Goal: Transaction & Acquisition: Purchase product/service

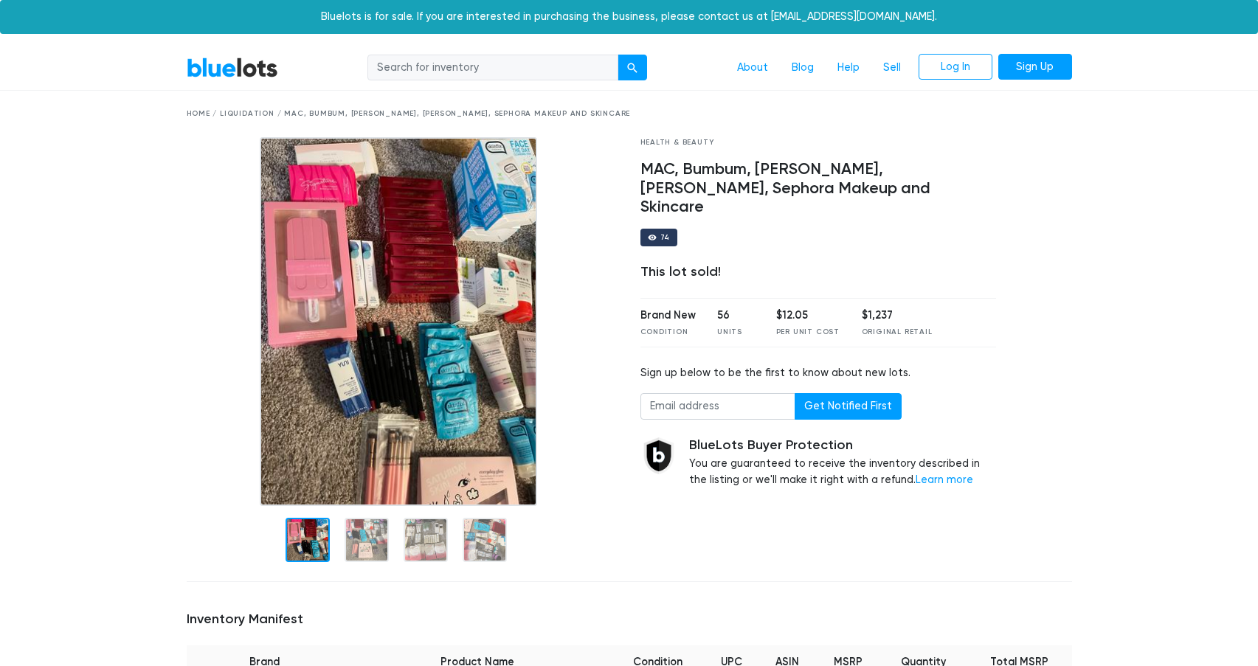
click at [439, 67] on input "search" at bounding box center [492, 68] width 251 height 27
click at [434, 73] on input "search" at bounding box center [492, 68] width 251 height 27
type input "sephora"
click at [618, 55] on button "submit" at bounding box center [633, 68] width 30 height 27
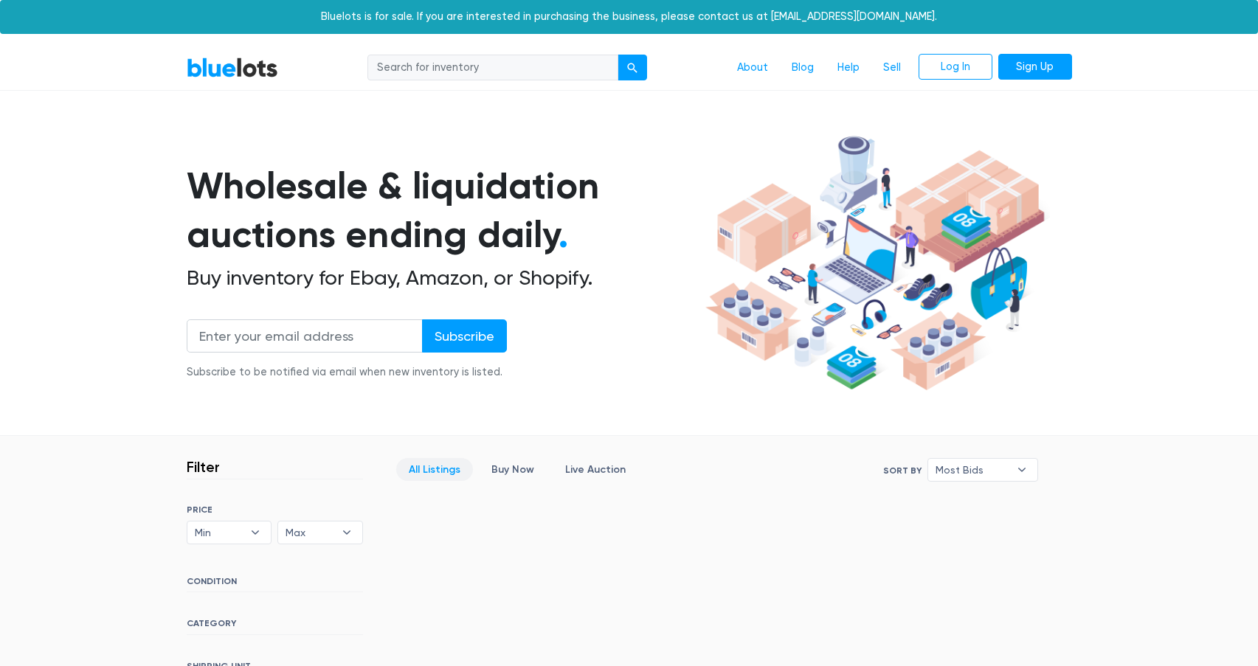
click at [536, 72] on input "search" at bounding box center [492, 68] width 251 height 27
type input "elf"
click at [618, 55] on button "submit" at bounding box center [633, 68] width 30 height 27
click at [553, 69] on input "search" at bounding box center [492, 68] width 251 height 27
type input "elf"
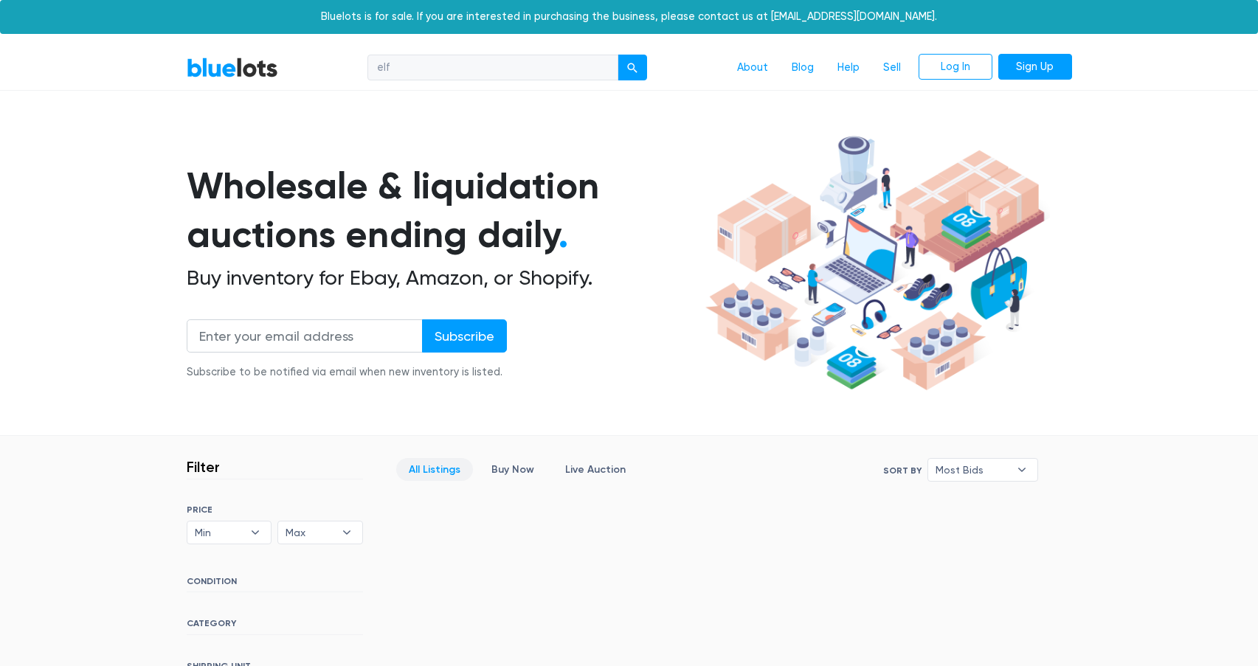
click at [618, 55] on button "submit" at bounding box center [633, 68] width 30 height 27
click at [455, 70] on input "search" at bounding box center [492, 68] width 251 height 27
type input "dior"
click at [618, 55] on button "submit" at bounding box center [633, 68] width 30 height 27
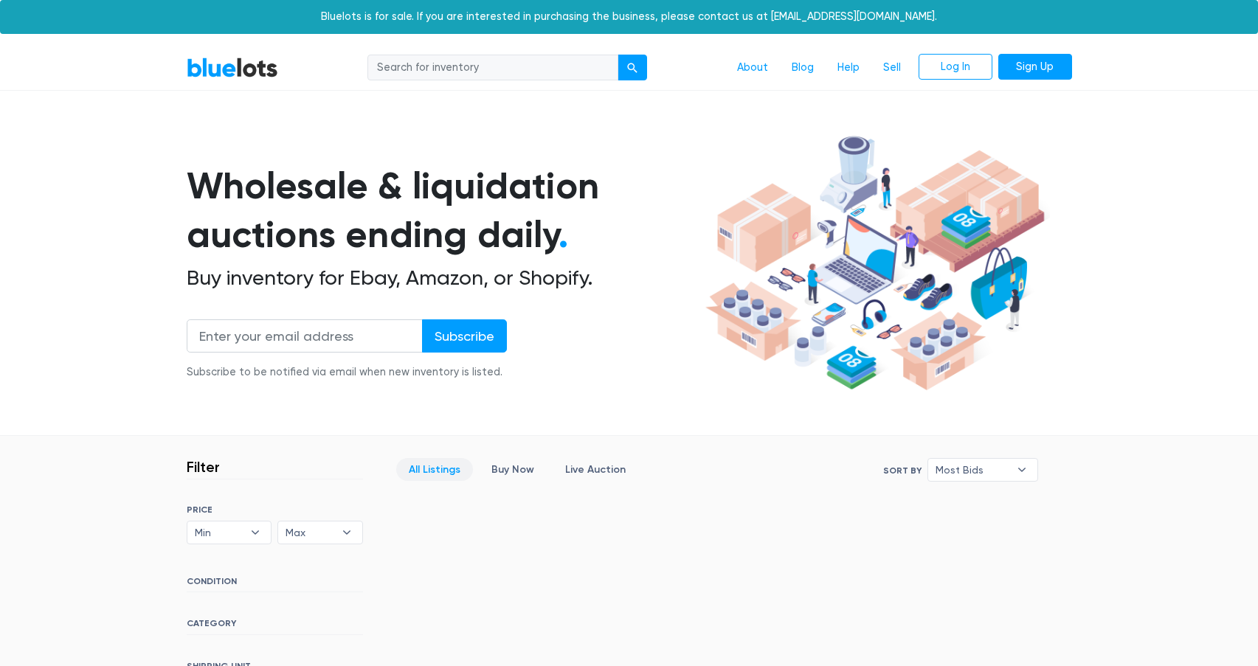
click at [458, 69] on input "search" at bounding box center [492, 68] width 251 height 27
type input "nyx"
click at [618, 55] on button "submit" at bounding box center [633, 68] width 30 height 27
click at [221, 72] on link "BlueLots" at bounding box center [233, 67] width 92 height 21
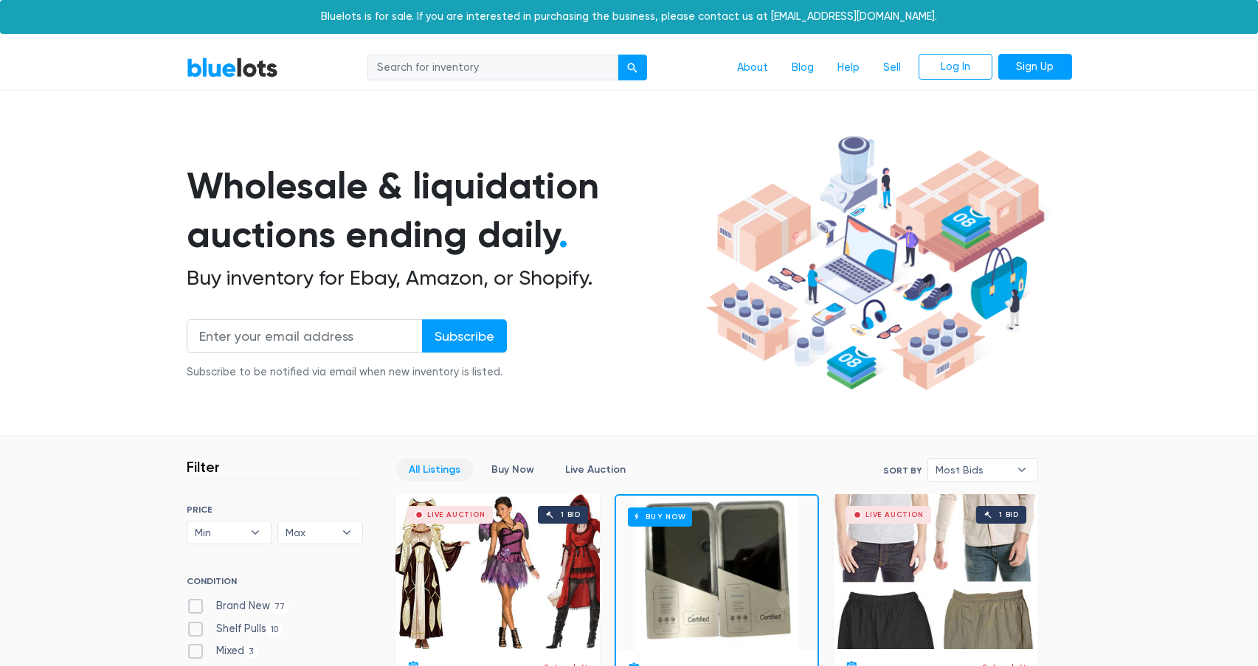
click at [405, 70] on input "search" at bounding box center [492, 68] width 251 height 27
type input "elf"
click at [618, 55] on button "submit" at bounding box center [633, 68] width 30 height 27
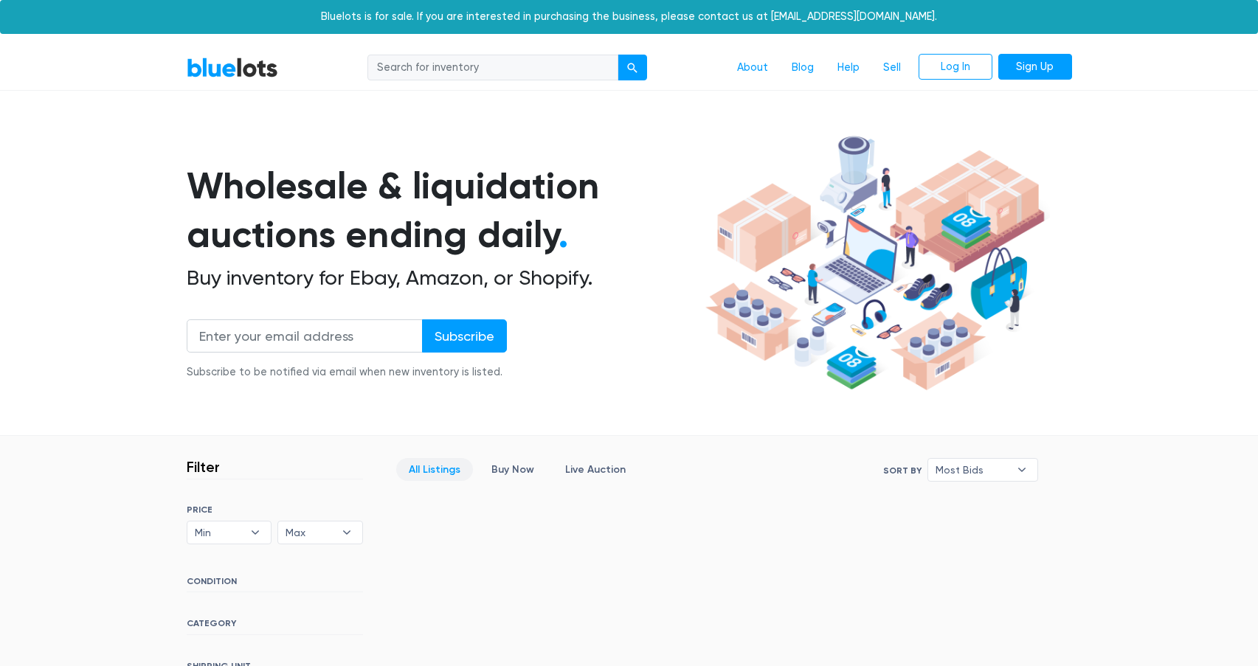
click at [430, 72] on input "search" at bounding box center [492, 68] width 251 height 27
type input "dior"
click at [618, 55] on button "submit" at bounding box center [633, 68] width 30 height 27
click at [430, 72] on input "search" at bounding box center [492, 68] width 251 height 27
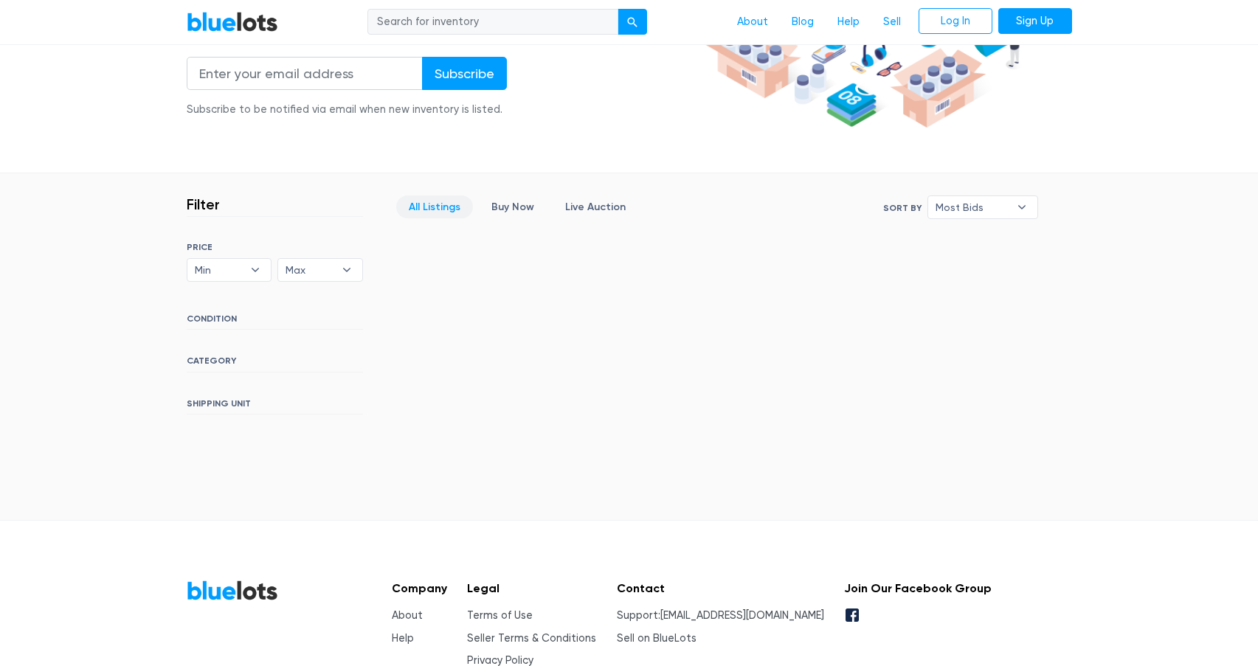
scroll to position [267, 0]
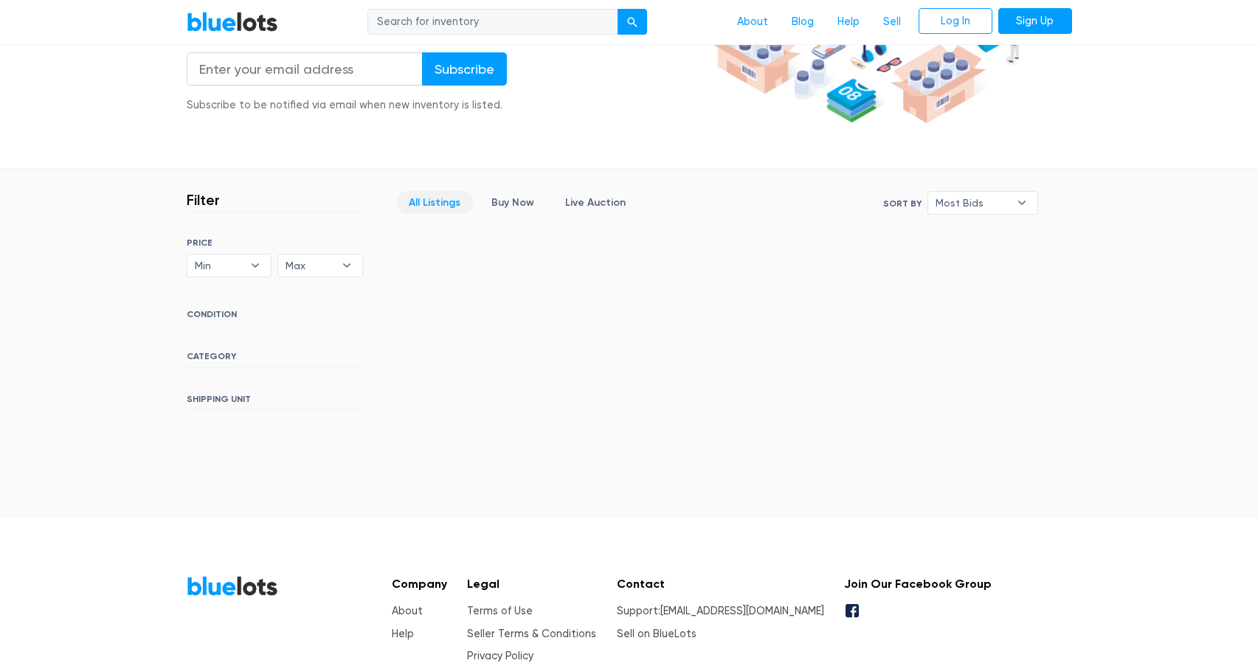
click at [213, 362] on h6 "CATEGORY" at bounding box center [275, 359] width 176 height 16
click at [215, 356] on h6 "CATEGORY" at bounding box center [275, 359] width 176 height 16
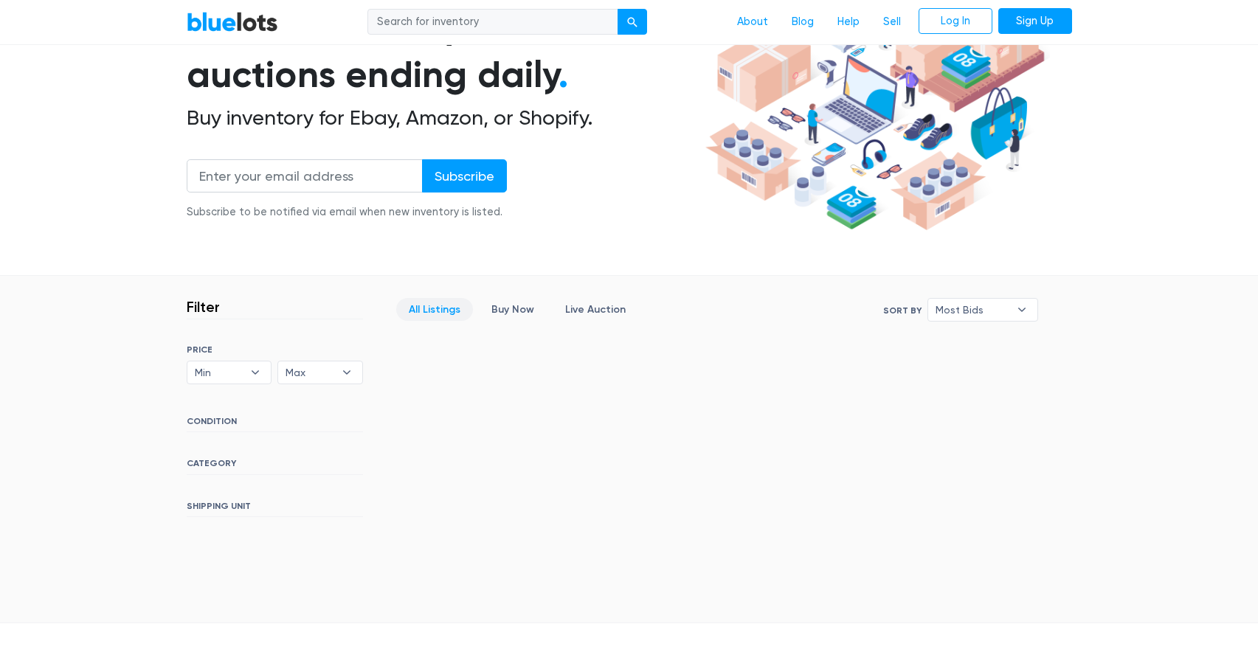
scroll to position [161, 0]
click at [215, 424] on h6 "CONDITION" at bounding box center [275, 423] width 176 height 16
click at [215, 474] on div "SORT BY Most Bids Ending Soonest Newly Listed Lowest Price Highest Price Most B…" at bounding box center [275, 430] width 176 height 173
click at [215, 503] on h6 "SHIPPING UNIT" at bounding box center [275, 508] width 176 height 16
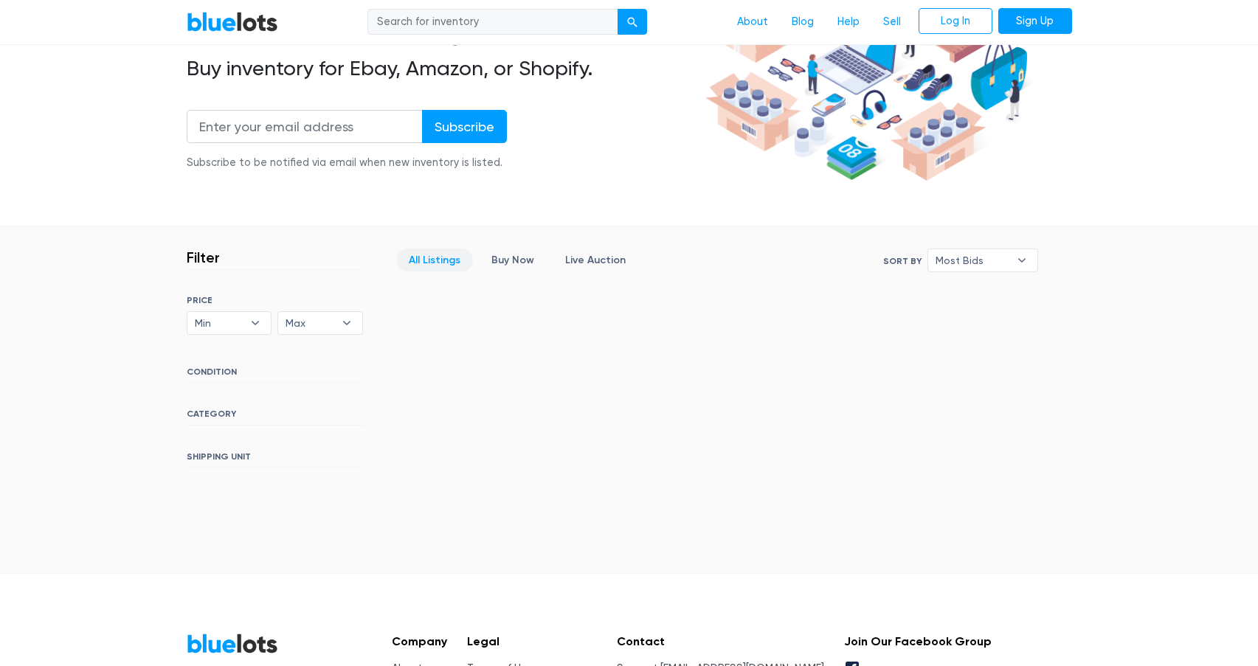
scroll to position [0, 0]
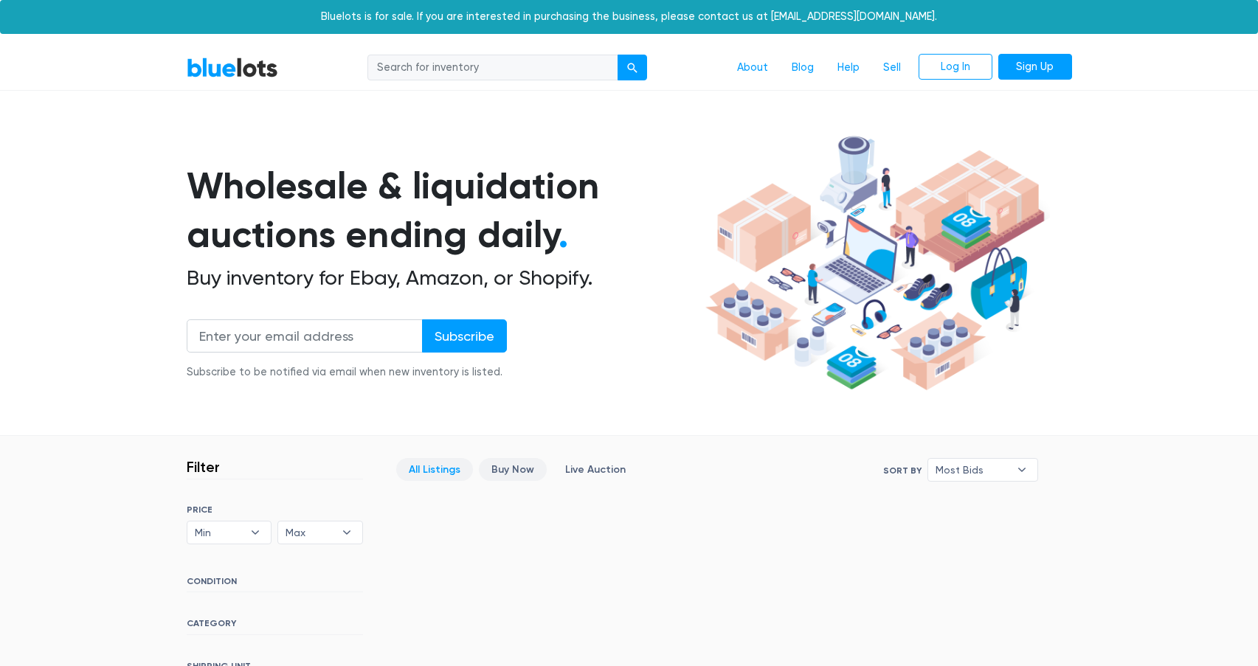
click at [493, 475] on link "Buy Now" at bounding box center [513, 469] width 68 height 23
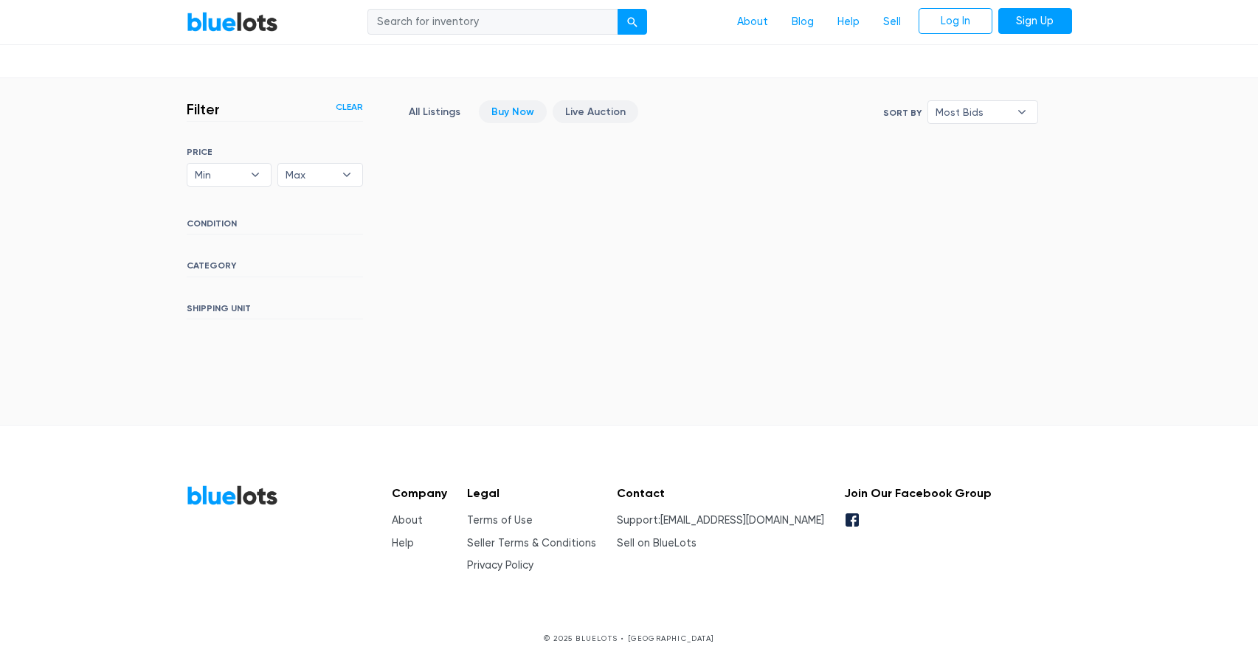
click at [595, 120] on link "Live Auction" at bounding box center [596, 111] width 86 height 23
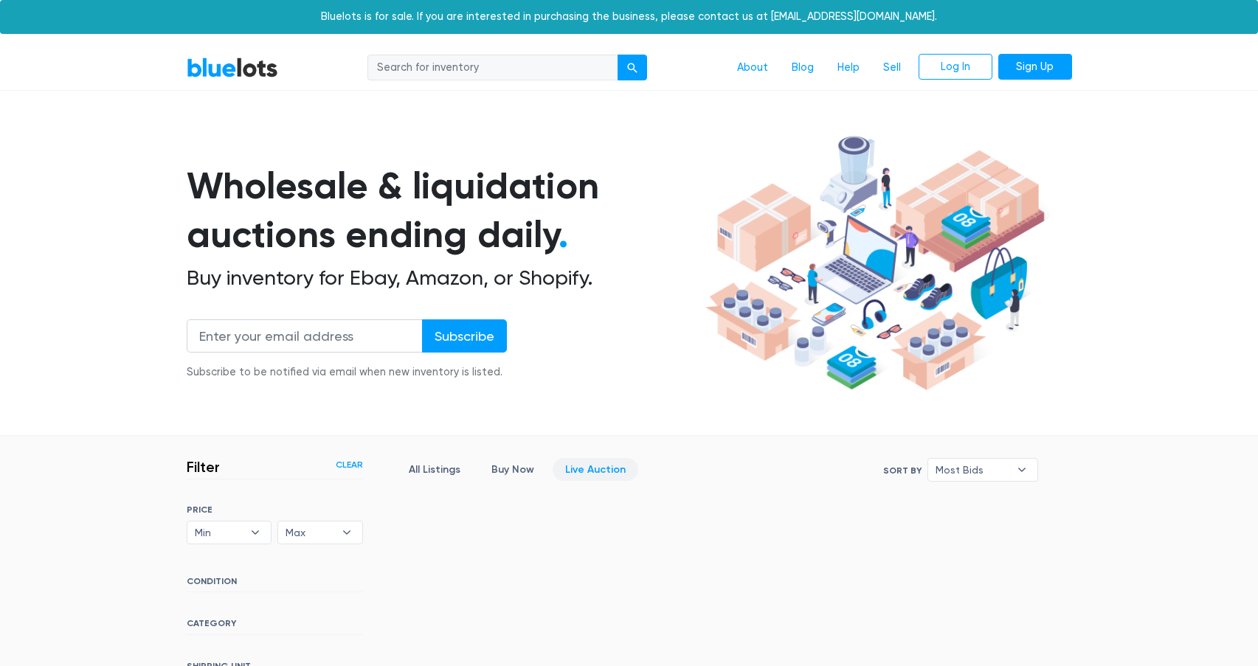
scroll to position [358, 0]
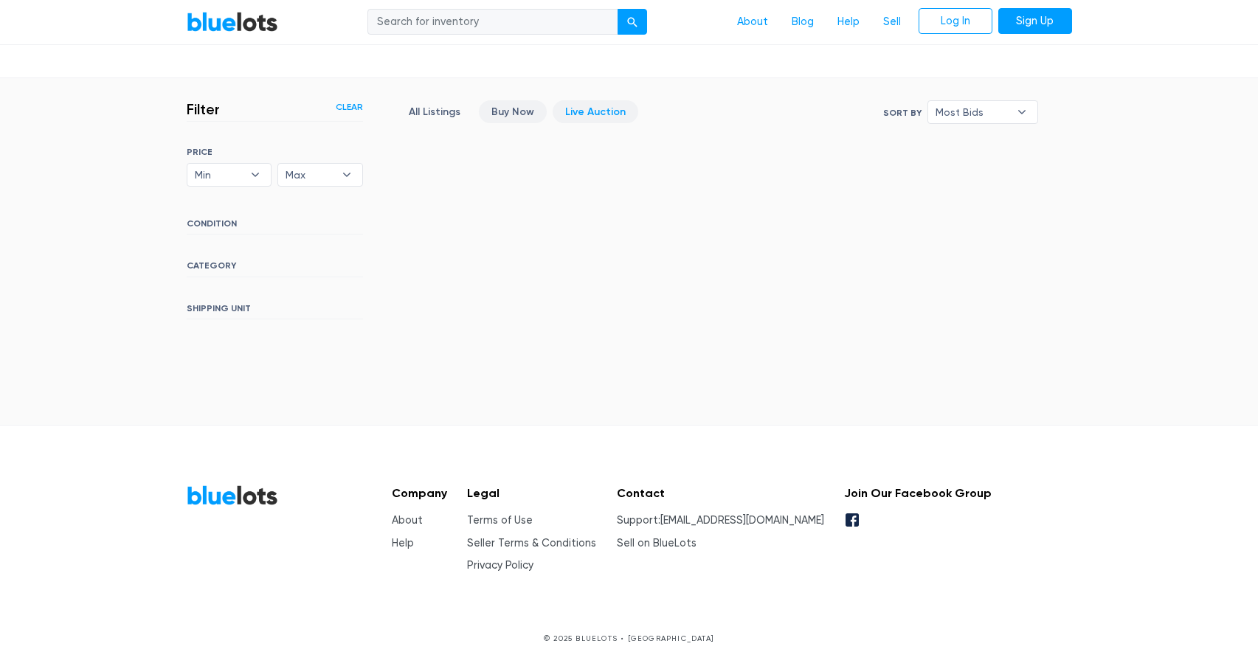
click at [524, 113] on link "Buy Now" at bounding box center [513, 111] width 68 height 23
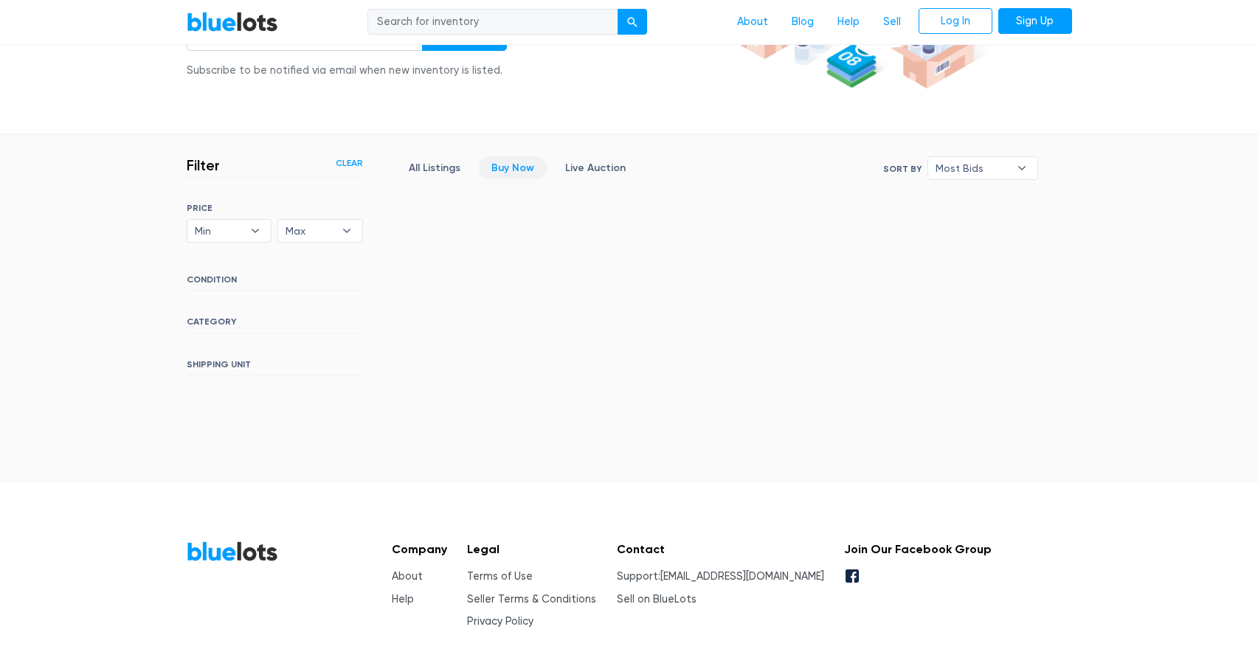
scroll to position [291, 0]
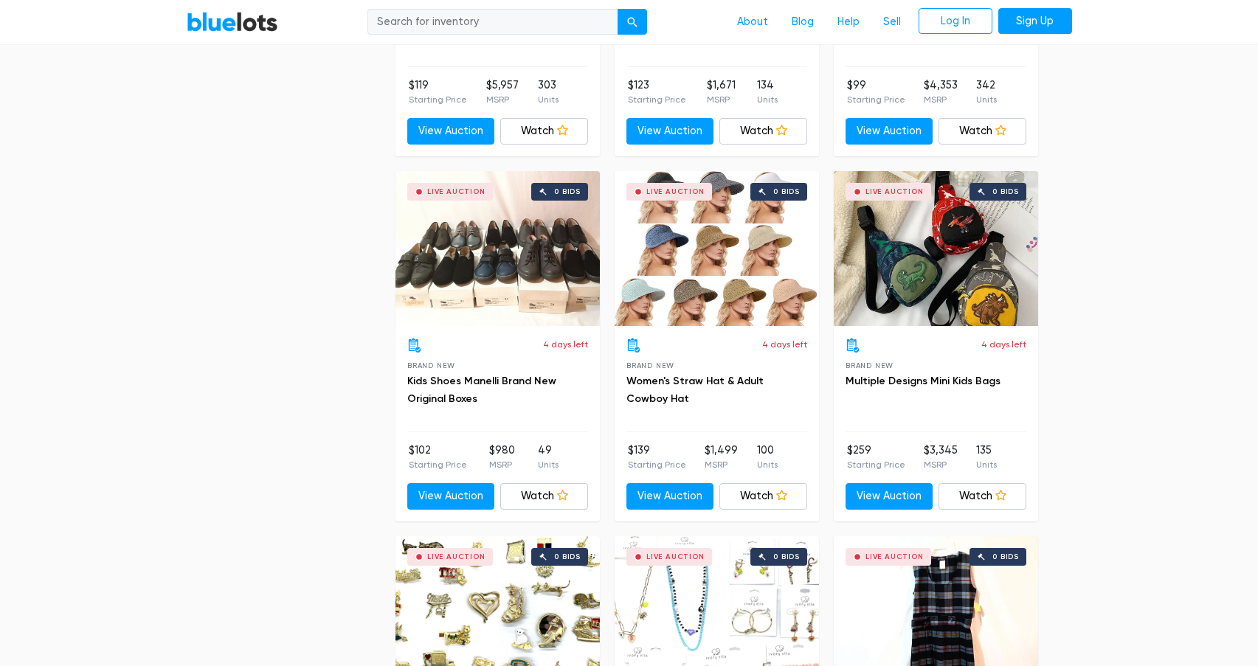
scroll to position [3618, 0]
